Goal: Task Accomplishment & Management: Manage account settings

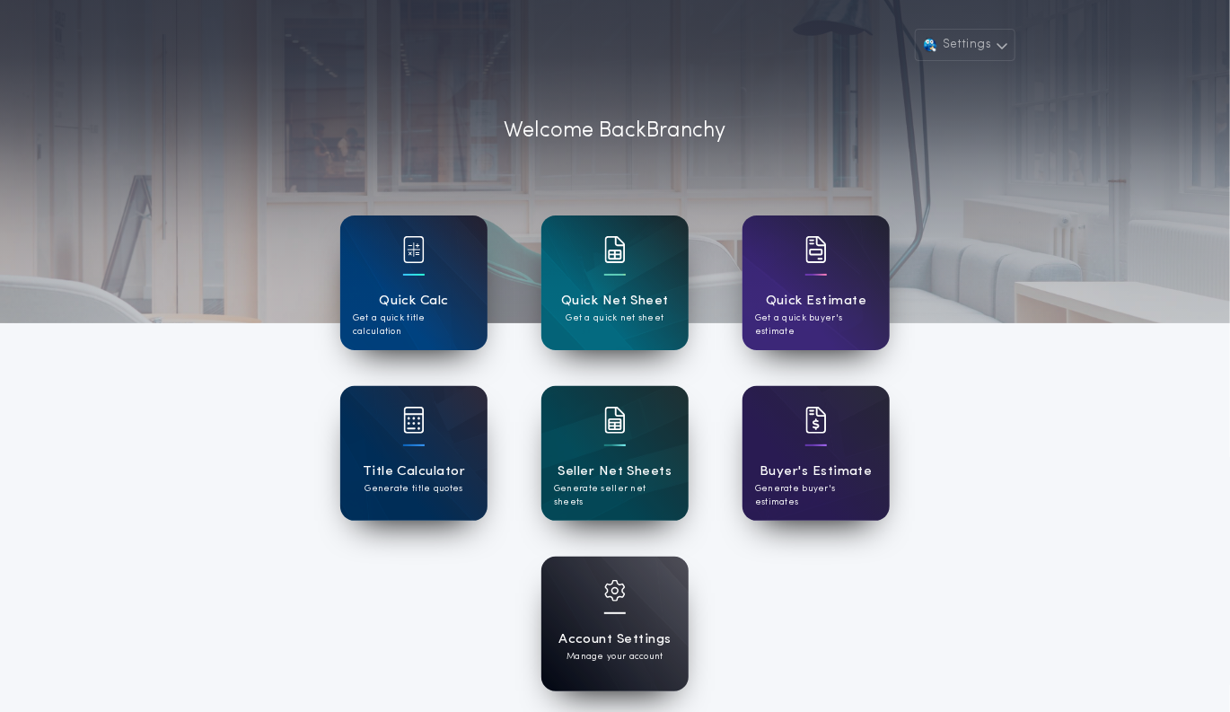
click at [628, 590] on div "Account Settings Manage your account" at bounding box center [614, 624] width 147 height 135
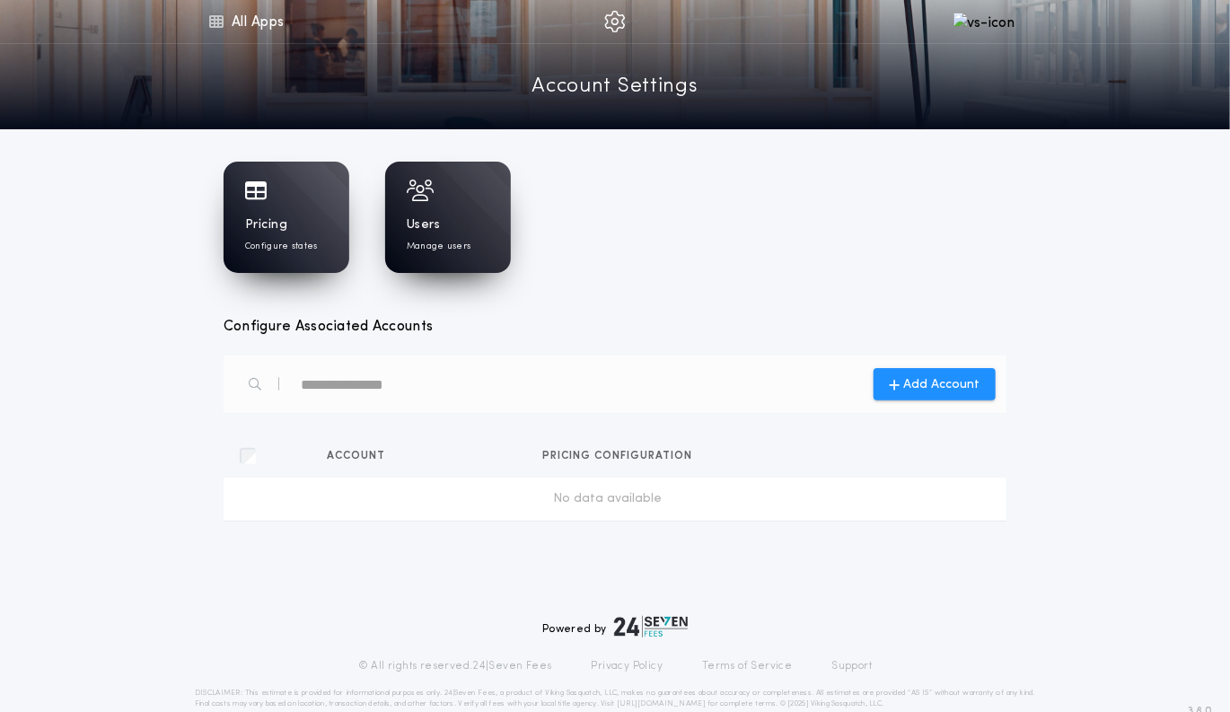
click at [481, 216] on div "Users Manage users" at bounding box center [448, 234] width 83 height 37
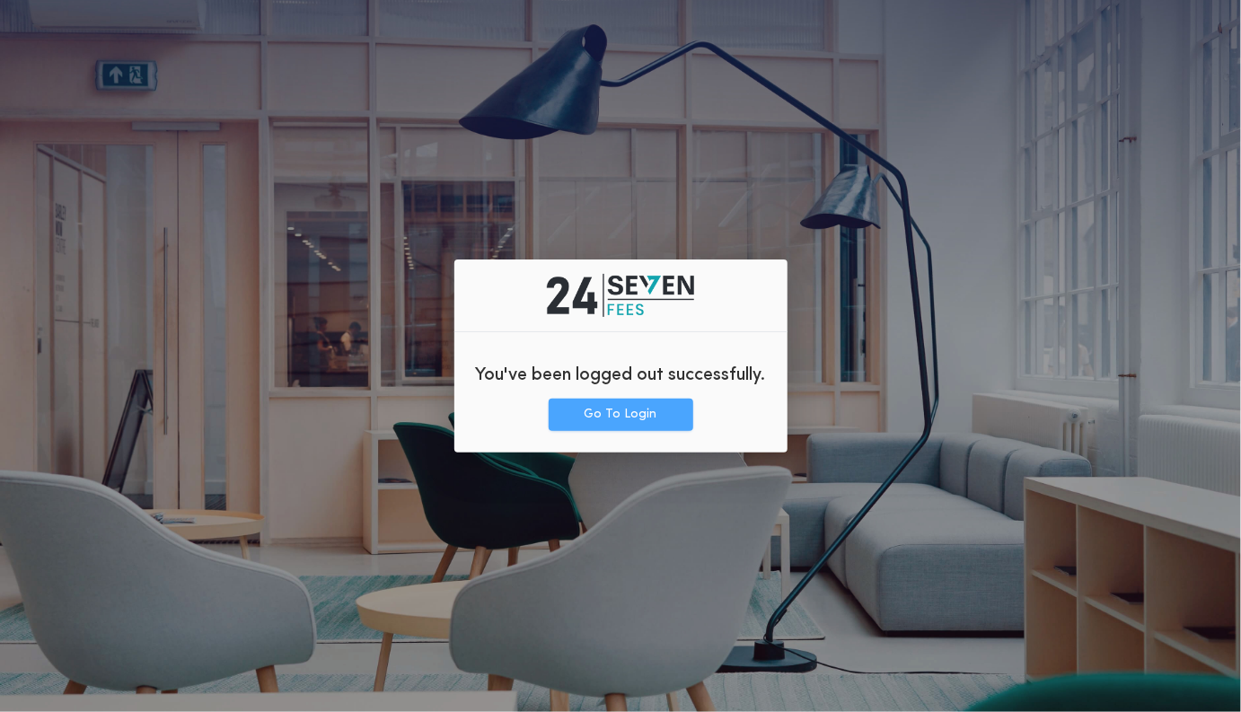
click at [595, 414] on button "Go To Login" at bounding box center [621, 415] width 145 height 32
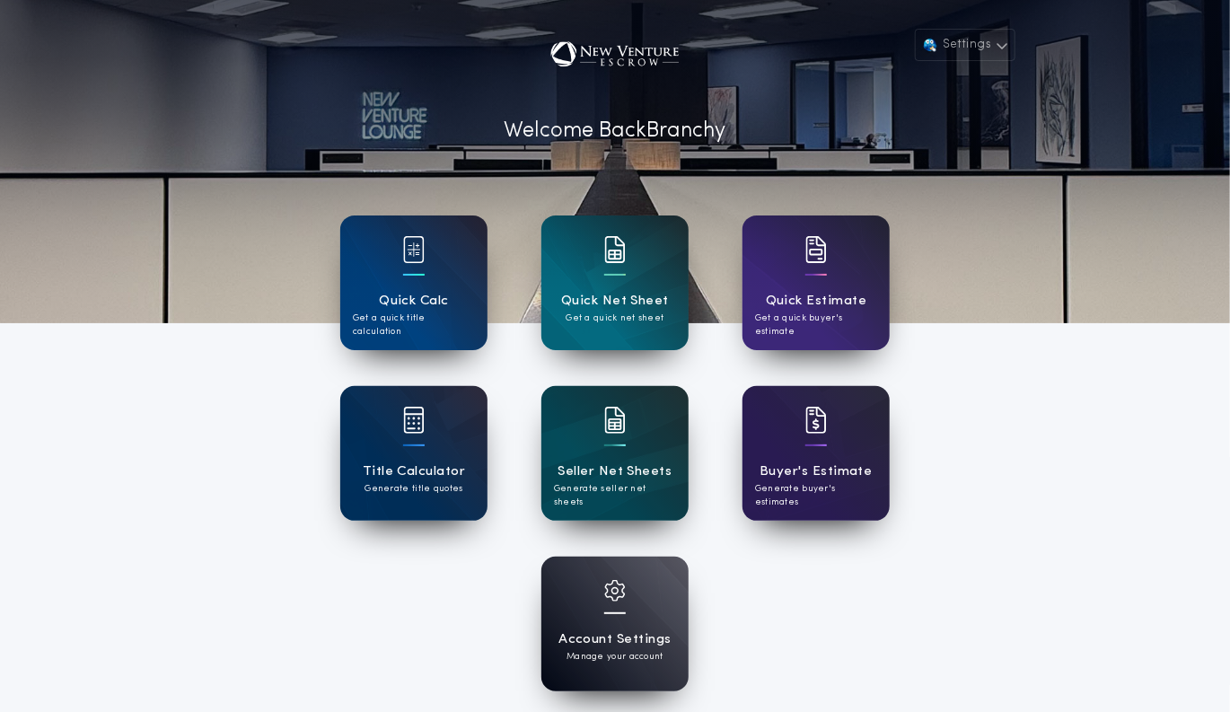
scroll to position [225, 0]
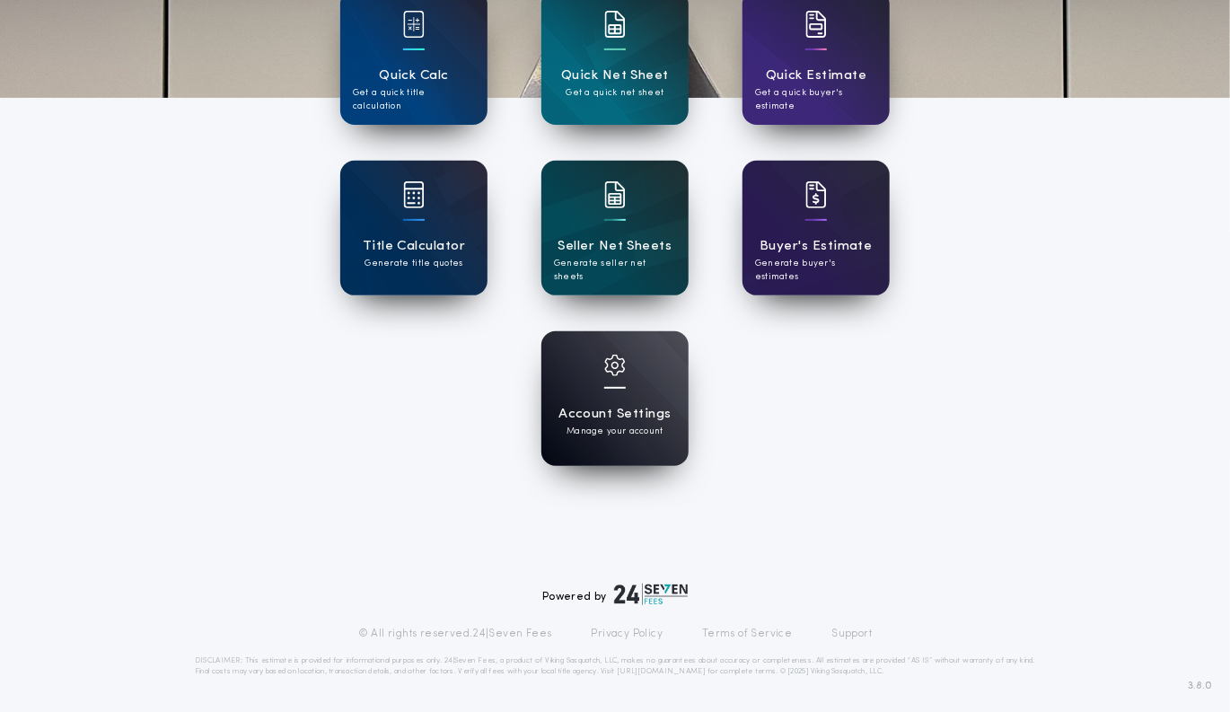
click at [649, 392] on div "Account Settings Manage your account" at bounding box center [614, 398] width 147 height 135
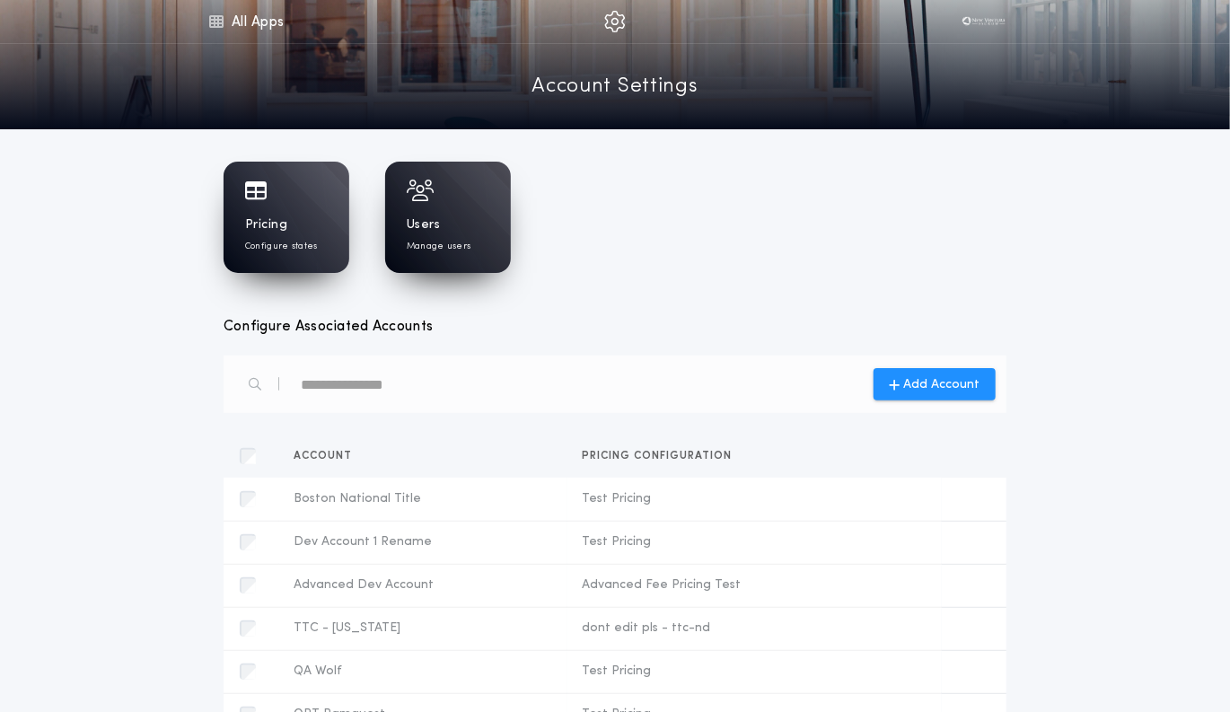
click at [448, 222] on div "Users Manage users" at bounding box center [448, 234] width 83 height 37
